Goal: Check status

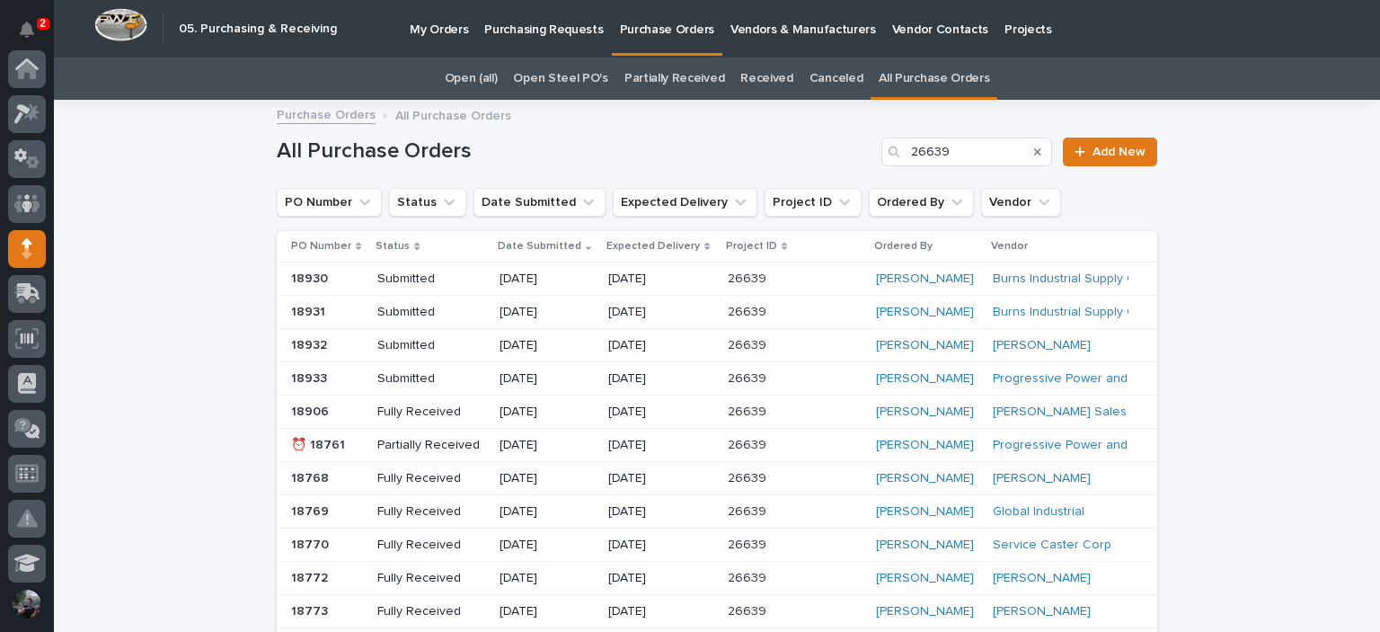
scroll to position [180, 0]
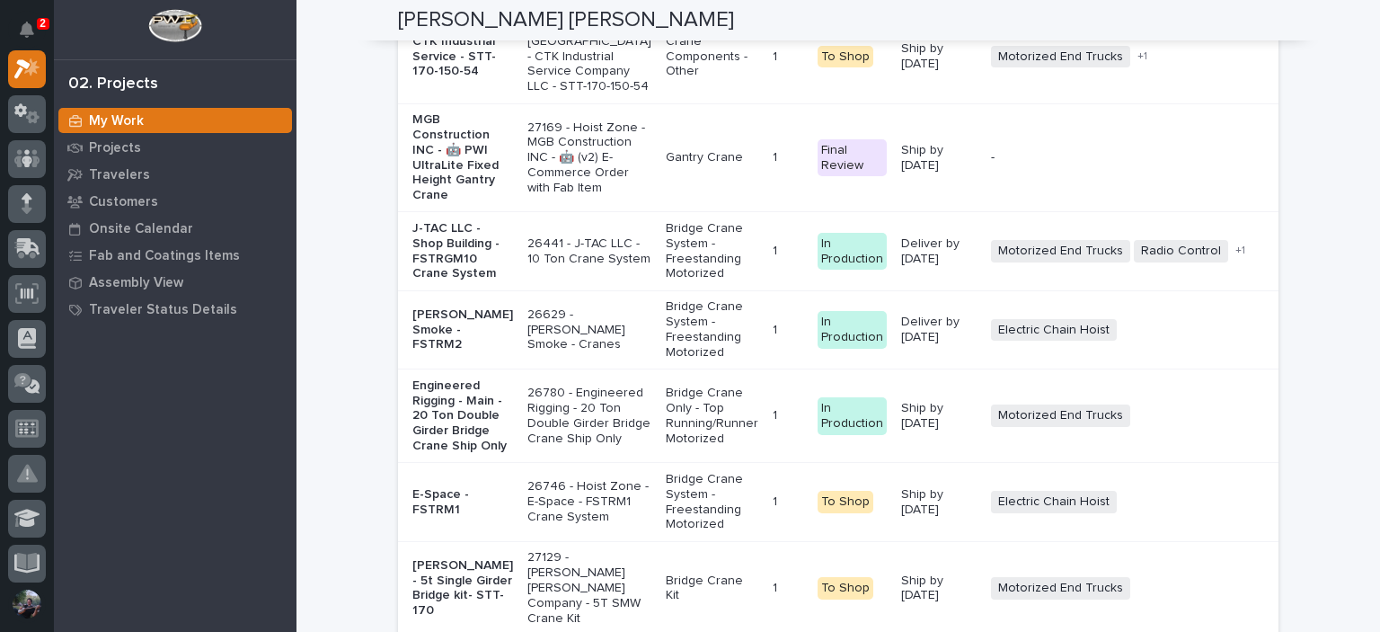
scroll to position [3838, 0]
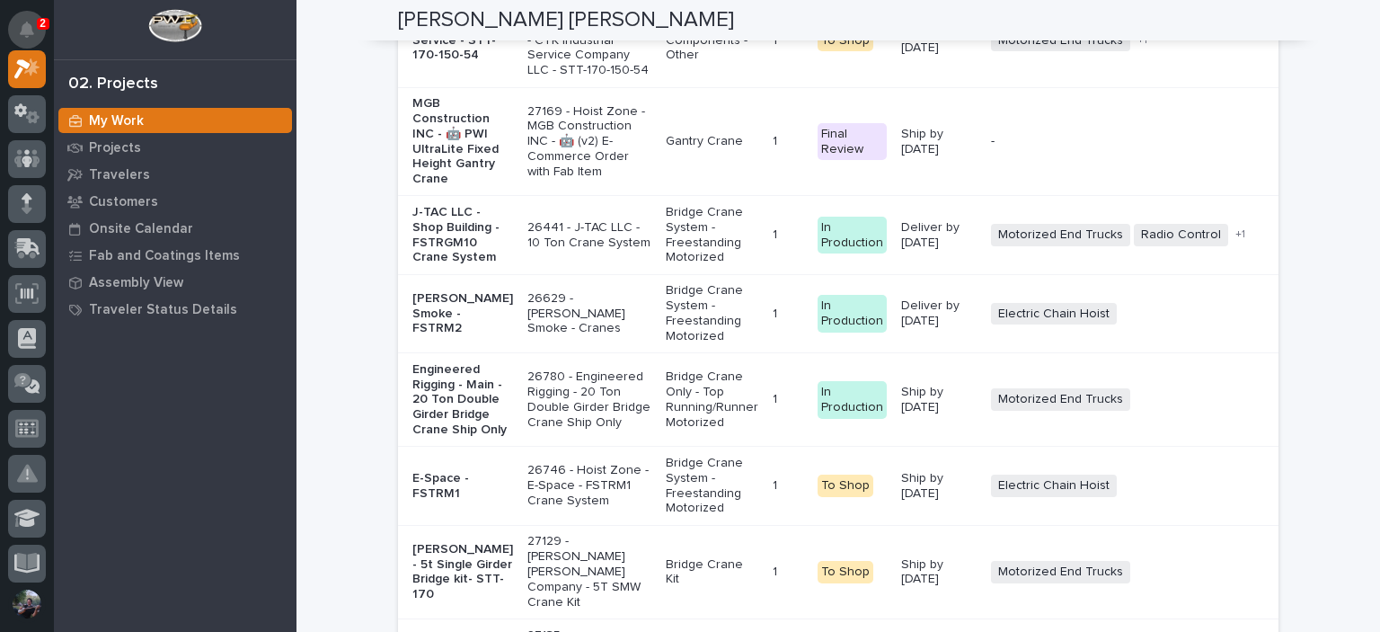
click at [27, 21] on button "Notifications" at bounding box center [27, 30] width 38 height 38
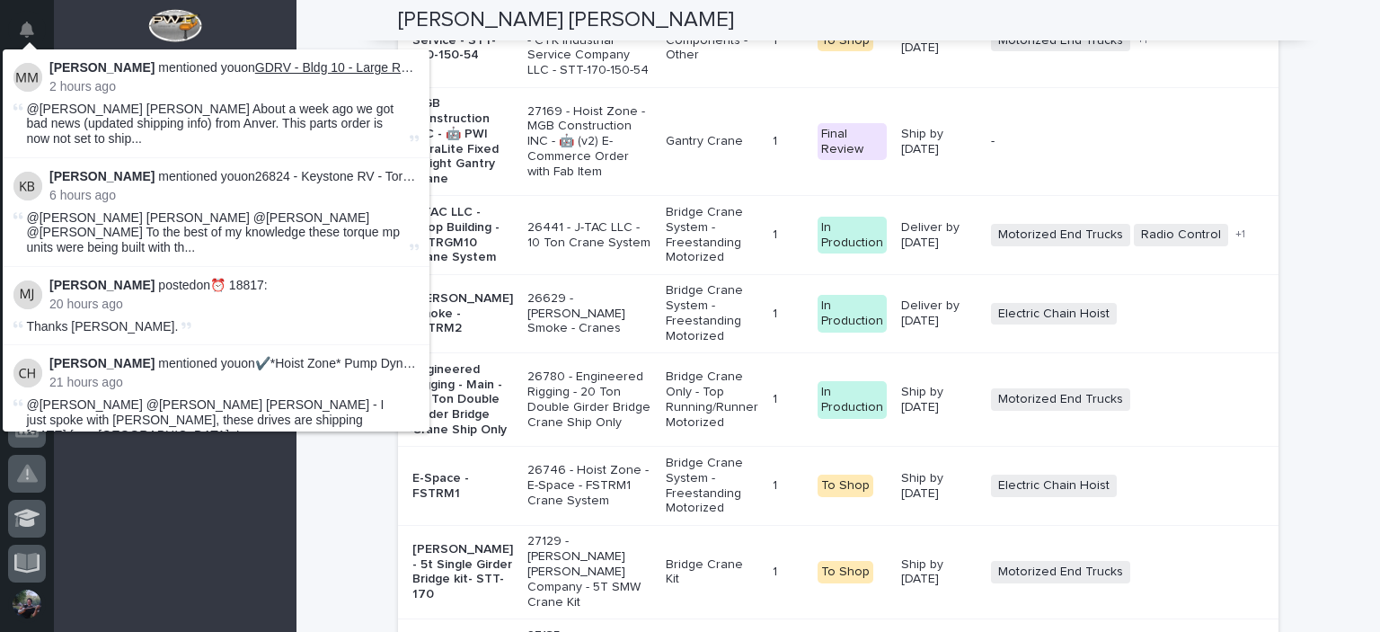
click at [316, 72] on link "GDRV - Bldg 10 - Large Roof PWI Vacuum Lifter" at bounding box center [390, 67] width 270 height 14
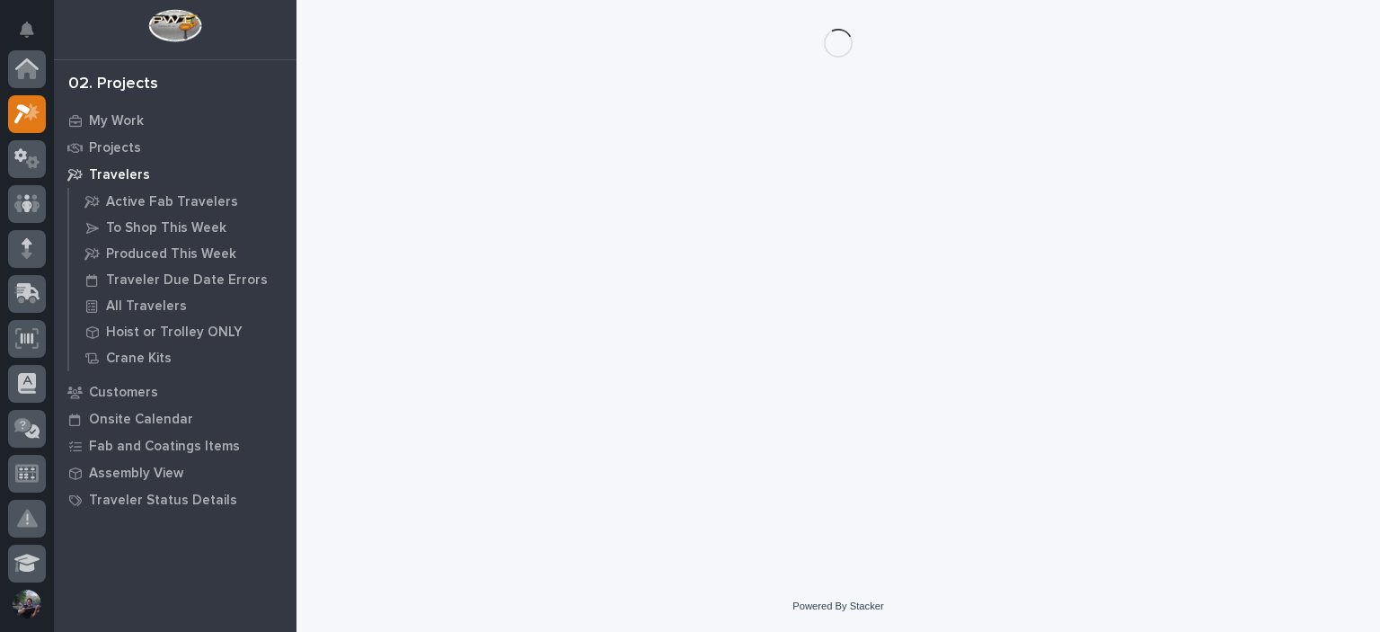
scroll to position [45, 0]
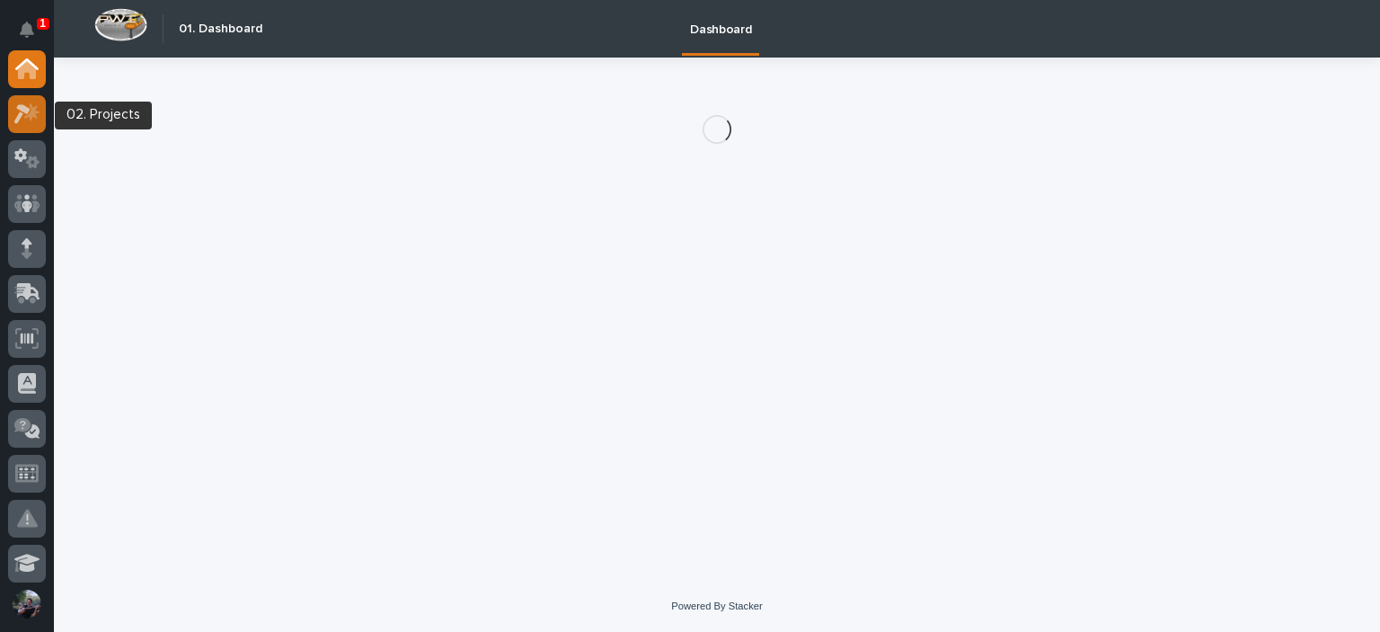
click at [24, 112] on icon at bounding box center [27, 113] width 26 height 21
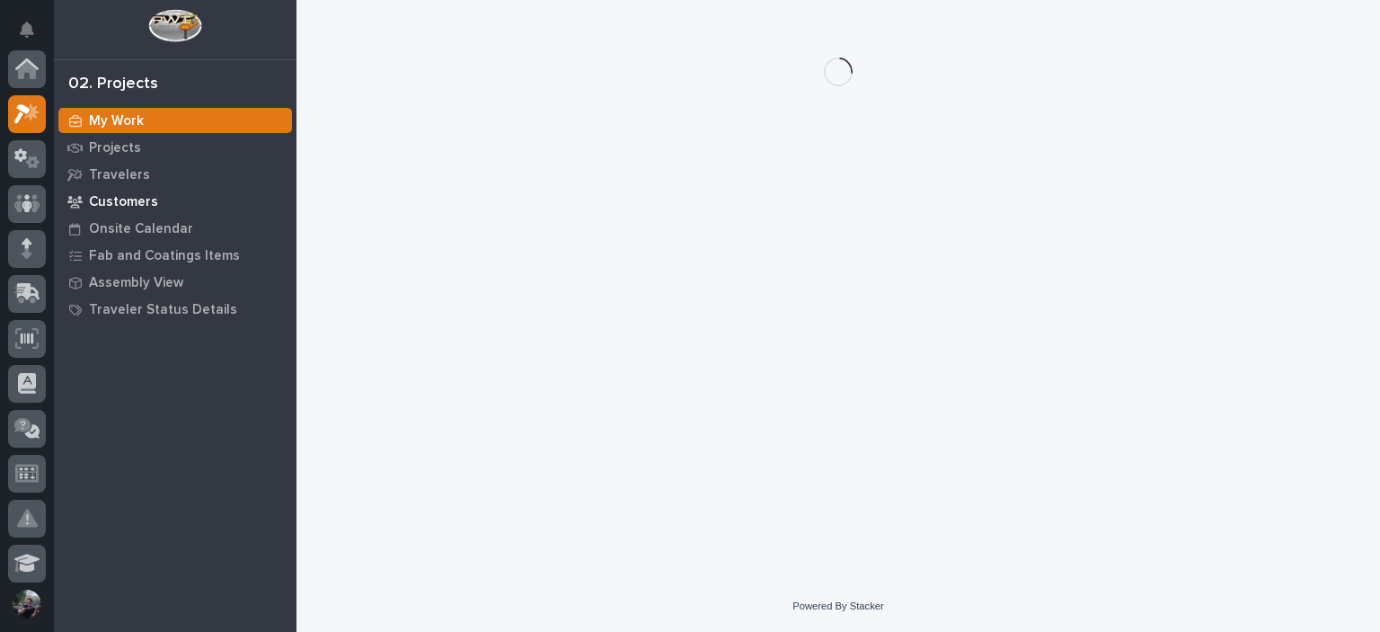
scroll to position [45, 0]
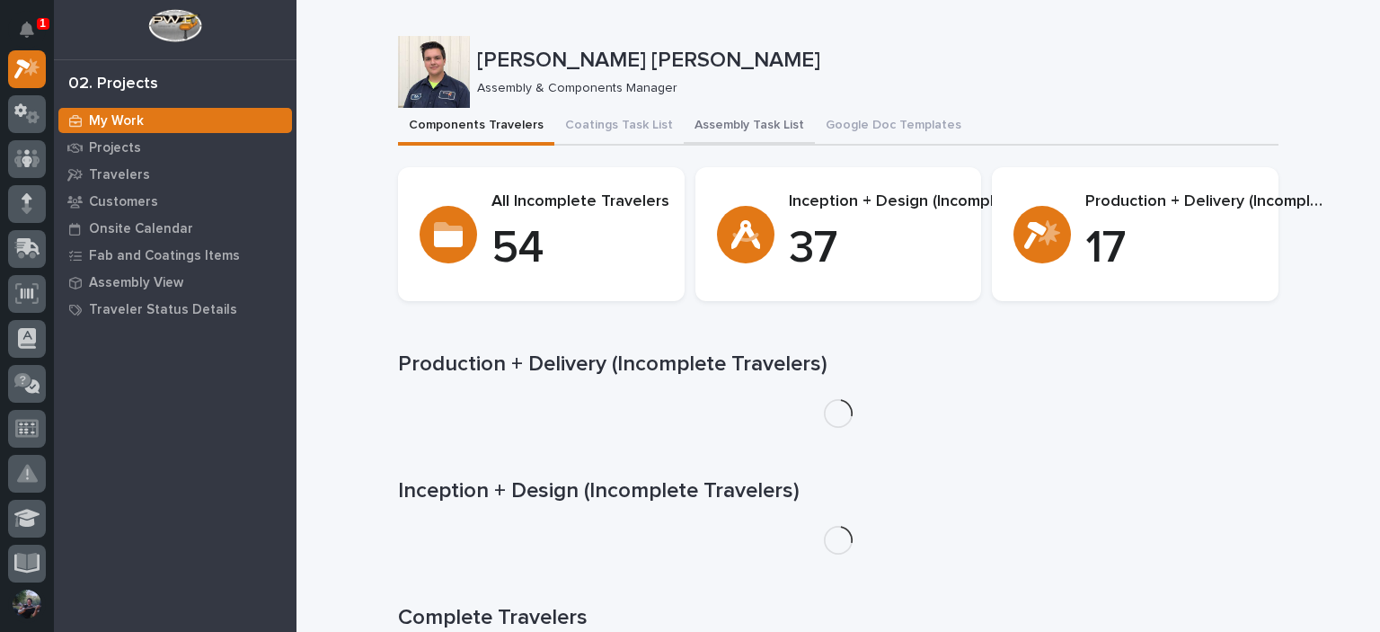
click at [764, 119] on button "Assembly Task List" at bounding box center [749, 127] width 131 height 38
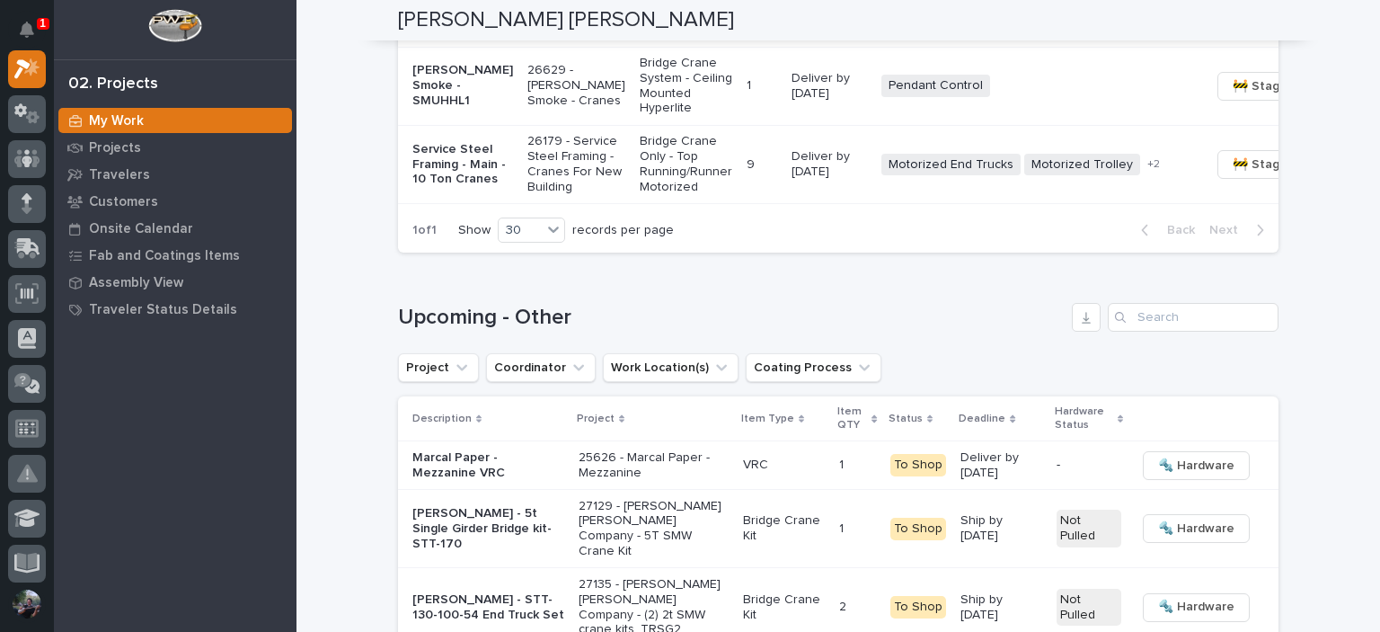
scroll to position [2336, 0]
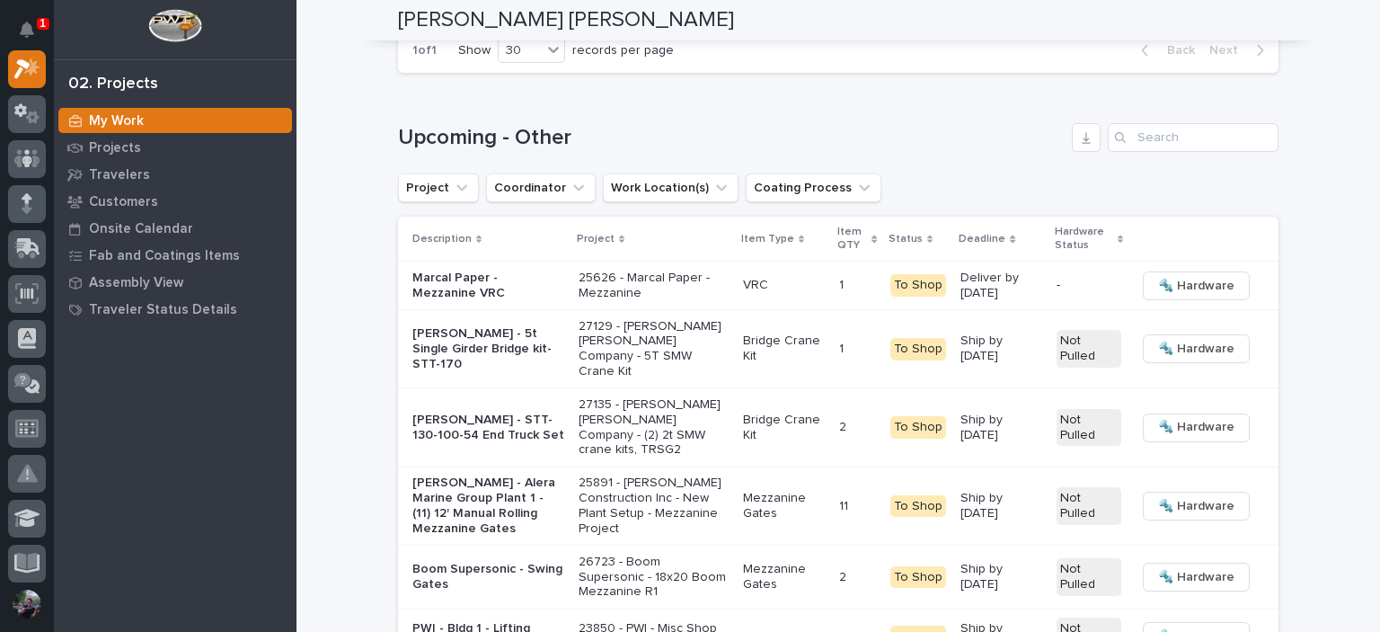
scroll to position [2515, 0]
